Goal: Transaction & Acquisition: Purchase product/service

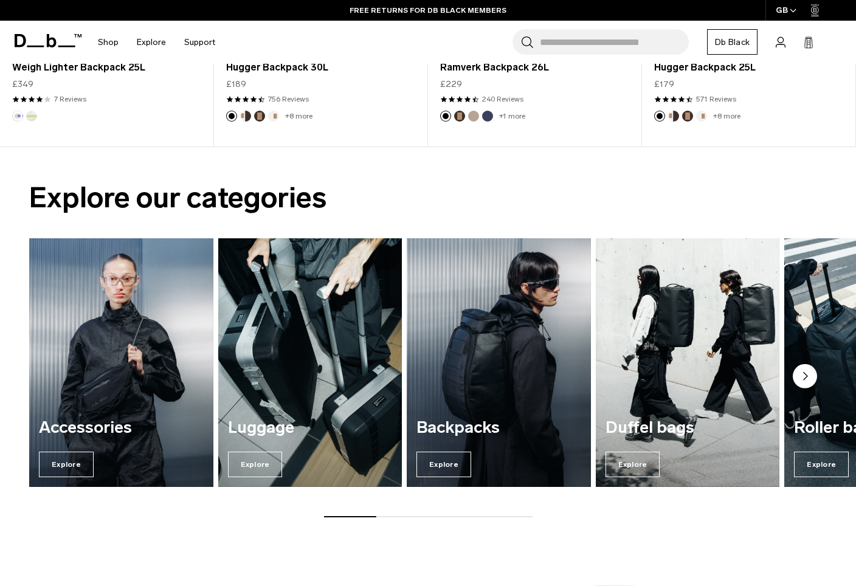
scroll to position [790, 0]
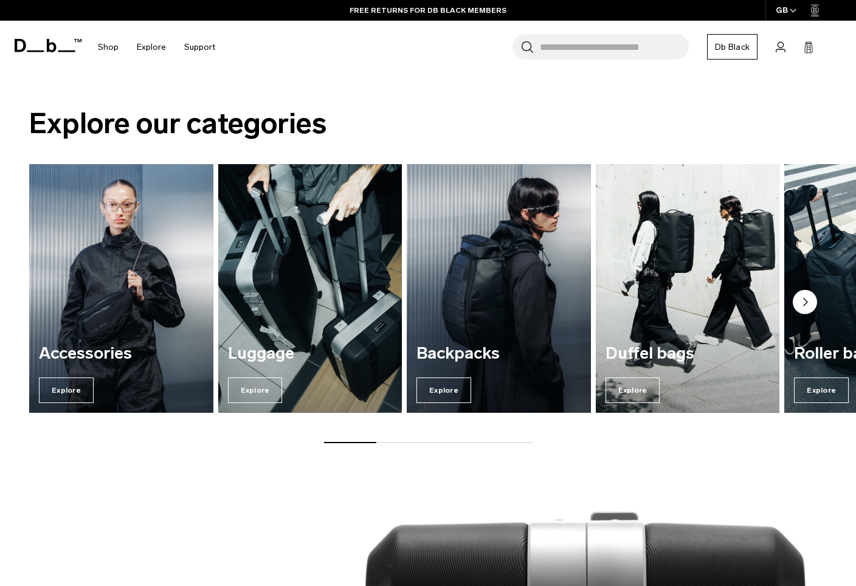
click at [803, 304] on circle "Next slide" at bounding box center [805, 302] width 24 height 24
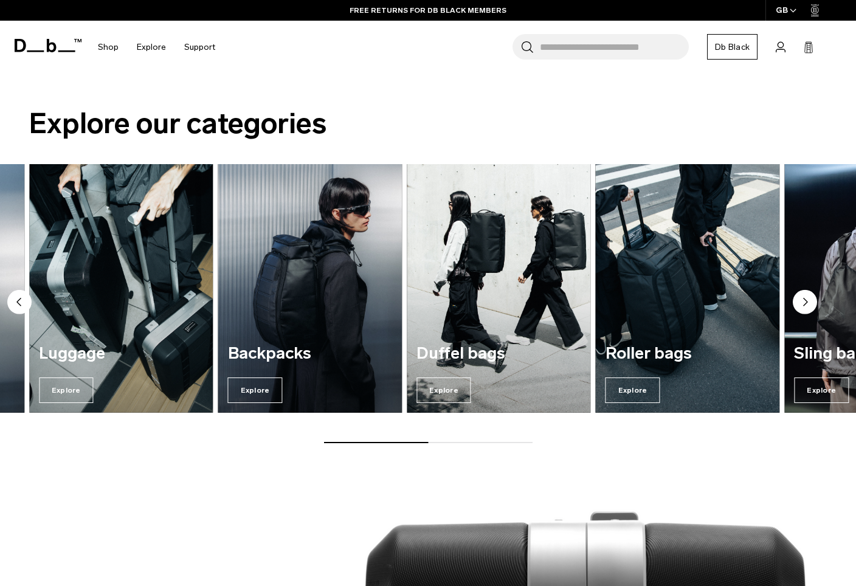
click at [803, 304] on circle "Next slide" at bounding box center [805, 302] width 24 height 24
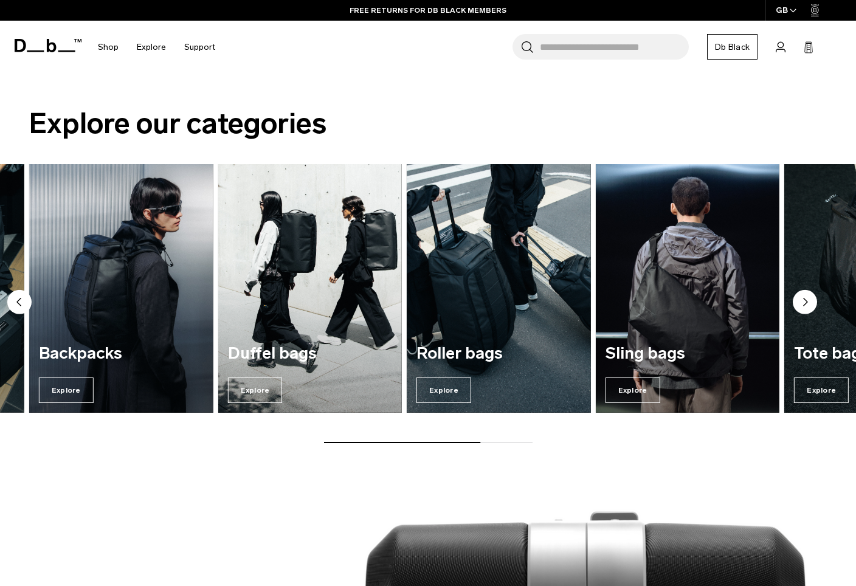
click at [803, 304] on circle "Next slide" at bounding box center [805, 302] width 24 height 24
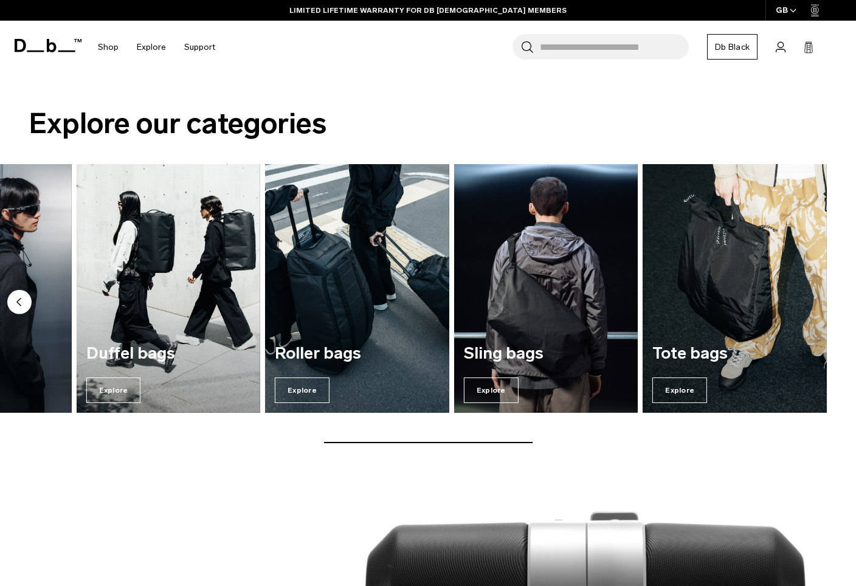
click at [19, 295] on circle "Previous slide" at bounding box center [19, 302] width 24 height 24
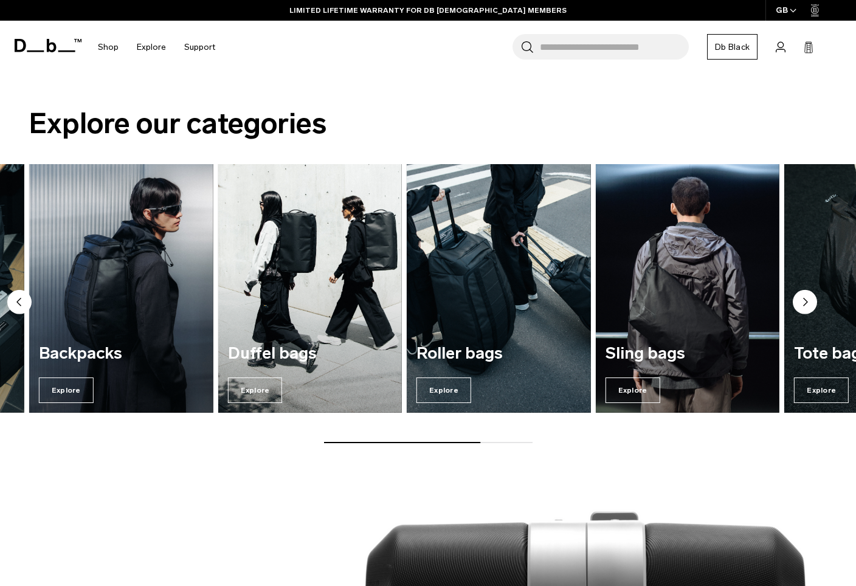
click at [10, 301] on circle "Previous slide" at bounding box center [19, 302] width 24 height 24
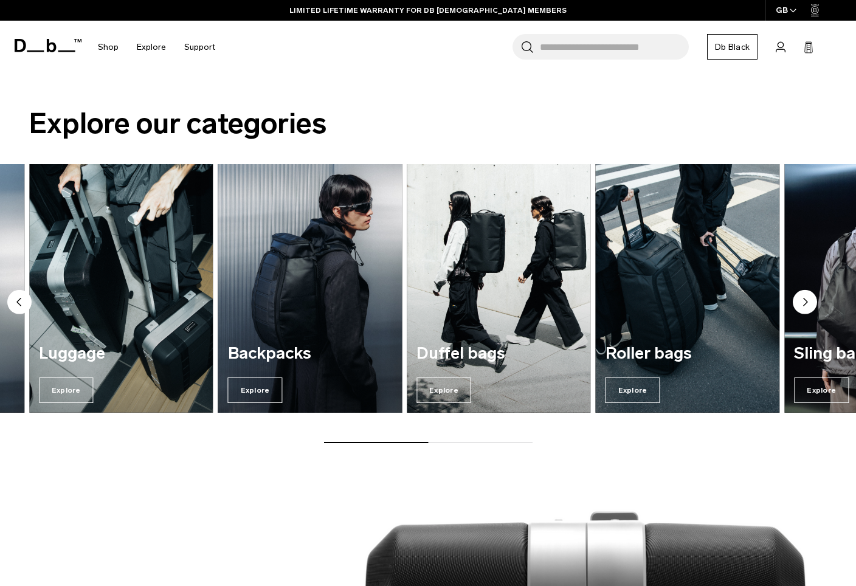
click at [283, 315] on img "3 / 7" at bounding box center [310, 288] width 190 height 256
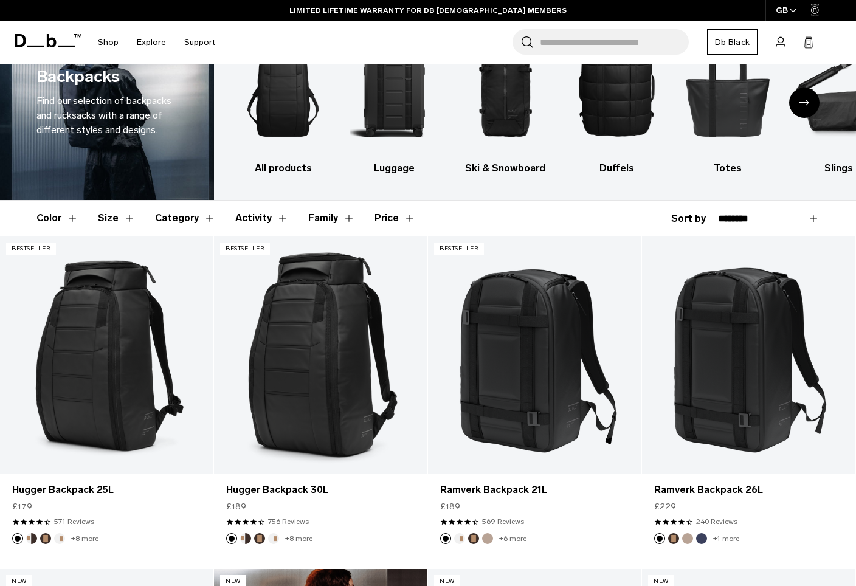
scroll to position [122, 0]
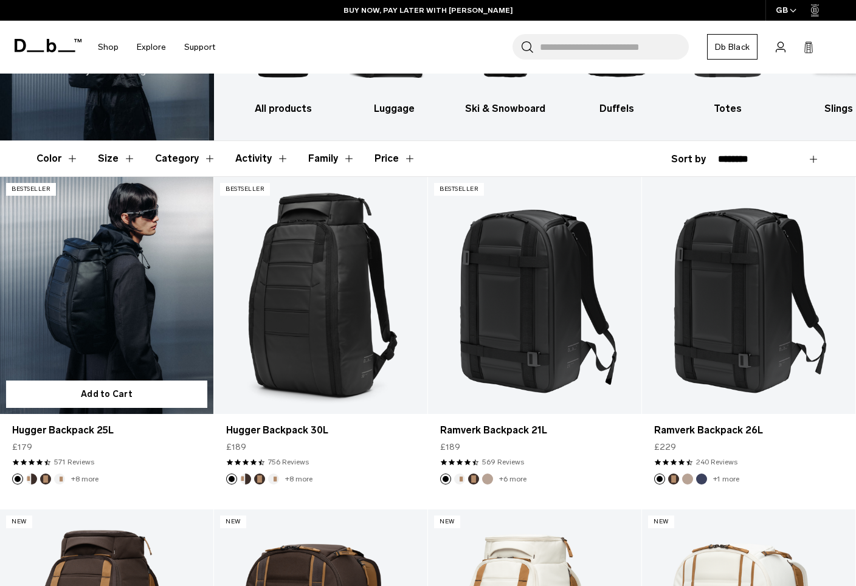
click at [136, 331] on link "Hugger Backpack 25L" at bounding box center [106, 295] width 213 height 237
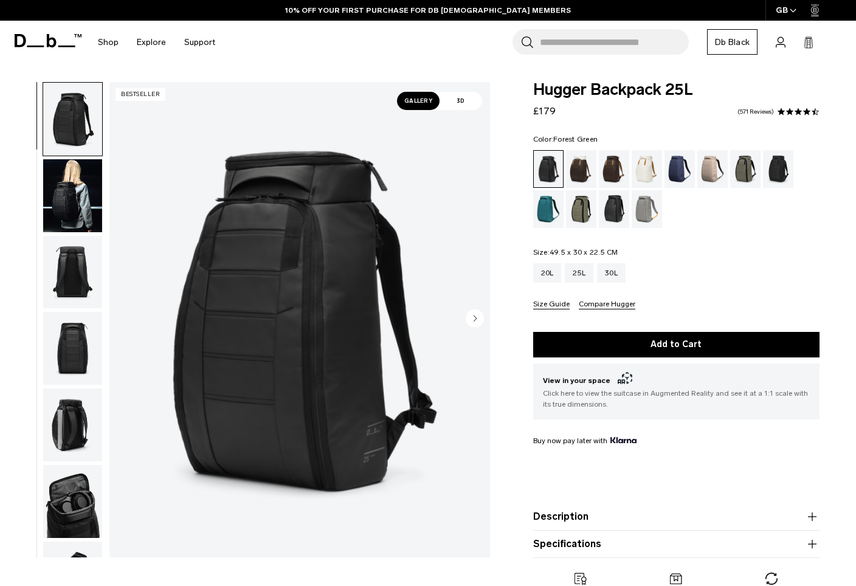
click at [741, 163] on div "Forest Green" at bounding box center [745, 169] width 31 height 38
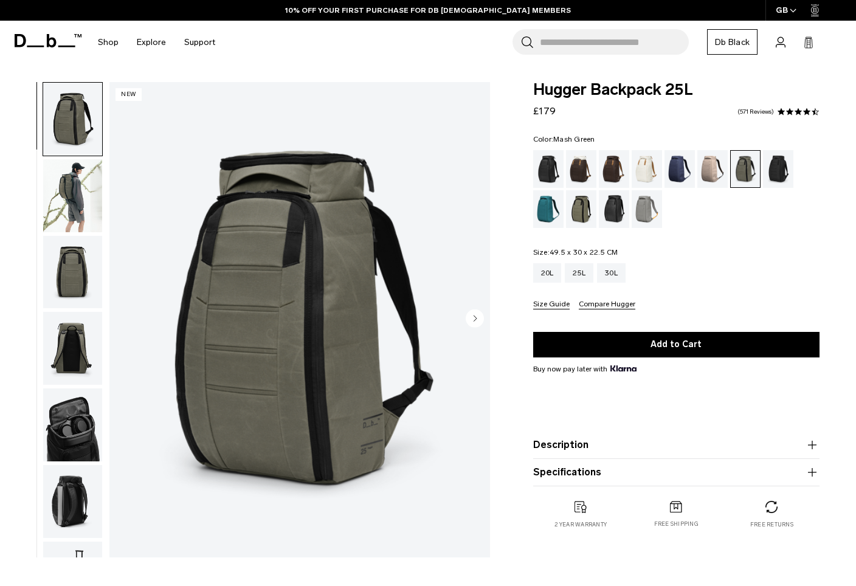
click at [577, 213] on div "Mash Green" at bounding box center [581, 209] width 31 height 38
